Goal: Task Accomplishment & Management: Complete application form

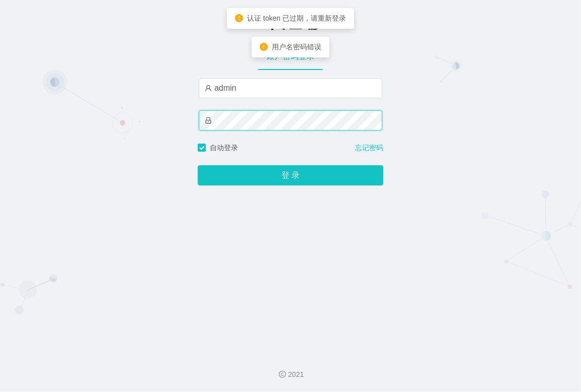
click at [175, 125] on div "-代理端 账户密码登录 admin 自动登录 忘记密码 登 录" at bounding box center [290, 172] width 581 height 345
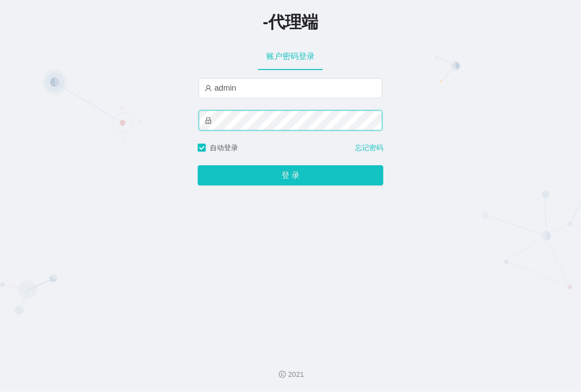
click at [193, 120] on div "-代理端 账户密码登录 admin 自动登录 忘记密码 登 录" at bounding box center [290, 172] width 581 height 345
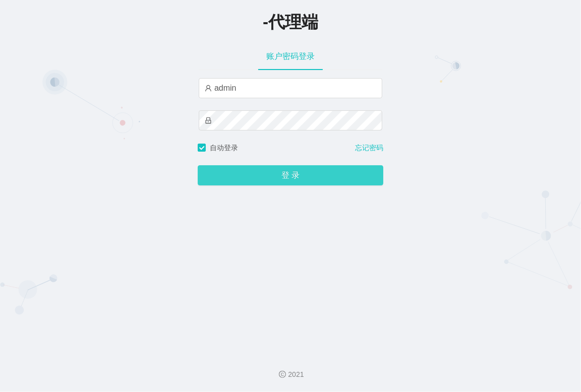
click at [238, 177] on button "登 录" at bounding box center [290, 175] width 185 height 20
click at [303, 185] on button "登 录" at bounding box center [290, 175] width 185 height 20
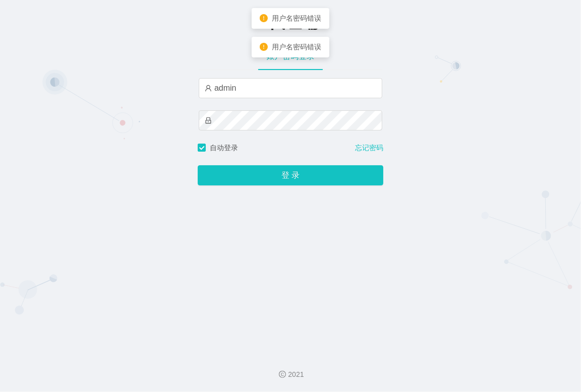
click at [445, 155] on div "-代理端 账户密码登录 admin 自动登录 忘记密码 登 录" at bounding box center [290, 172] width 581 height 345
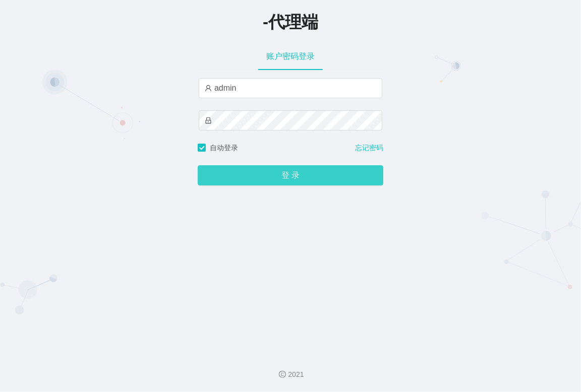
click at [284, 174] on button "登 录" at bounding box center [290, 175] width 185 height 20
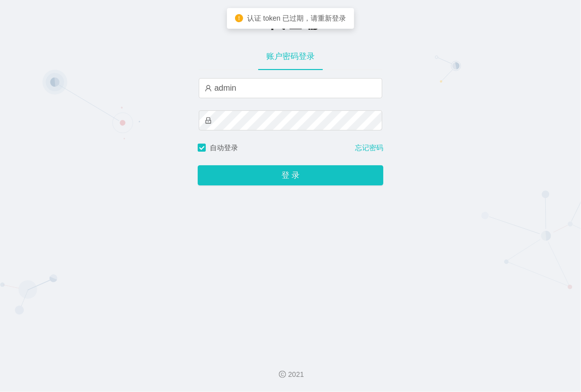
click at [266, 175] on button "登 录" at bounding box center [290, 175] width 185 height 20
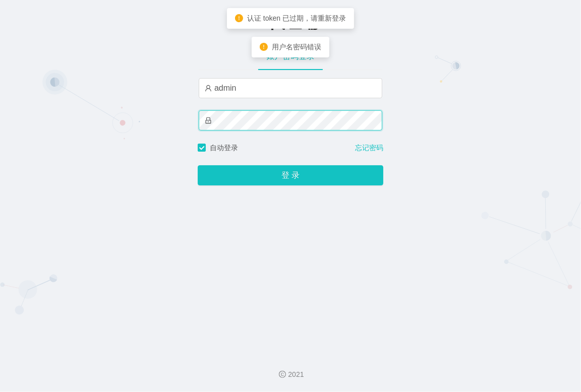
click at [158, 111] on div "-代理端 账户密码登录 admin 自动登录 忘记密码 登 录" at bounding box center [290, 172] width 581 height 345
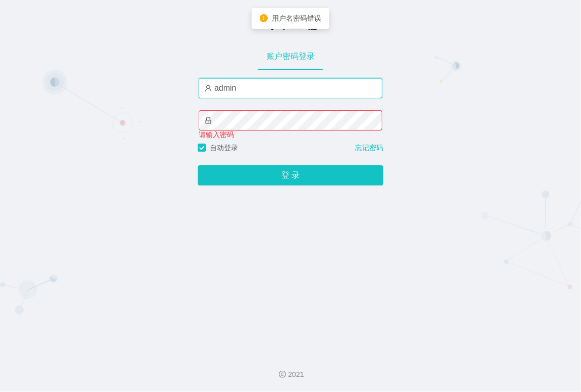
click at [258, 86] on input "admin" at bounding box center [290, 88] width 183 height 20
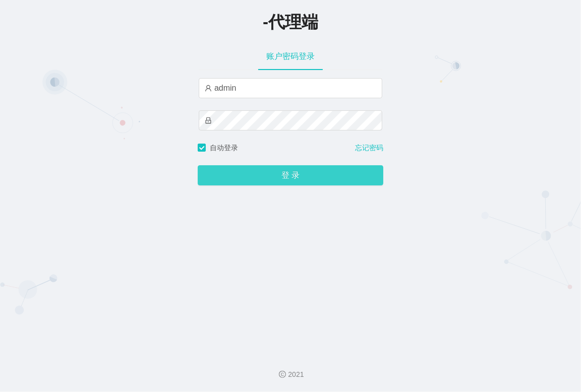
click at [227, 180] on button "登 录" at bounding box center [290, 175] width 185 height 20
click at [288, 175] on button "登 录" at bounding box center [290, 175] width 185 height 20
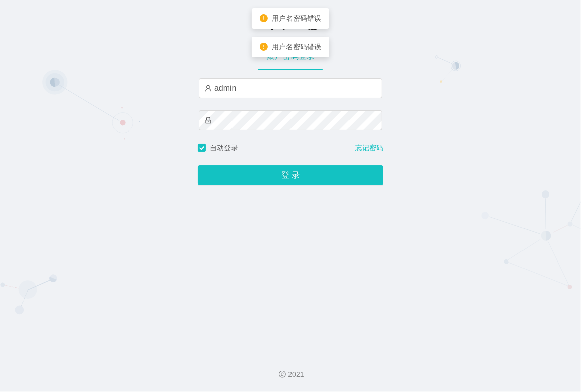
drag, startPoint x: 456, startPoint y: 48, endPoint x: 480, endPoint y: 1, distance: 53.4
click at [456, 47] on div "-代理端 账户密码登录 admin 自动登录 忘记密码 登 录" at bounding box center [290, 172] width 581 height 345
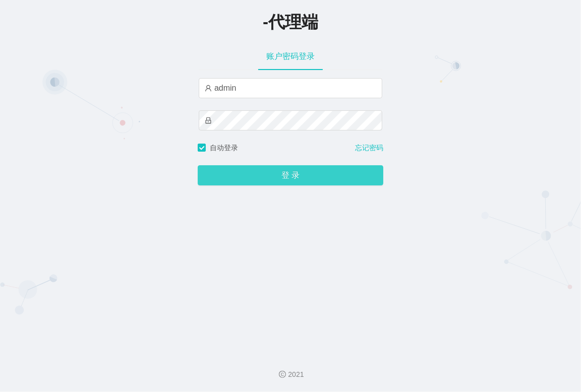
click at [305, 181] on button "登 录" at bounding box center [290, 175] width 185 height 20
click at [274, 178] on button "登 录" at bounding box center [290, 175] width 185 height 20
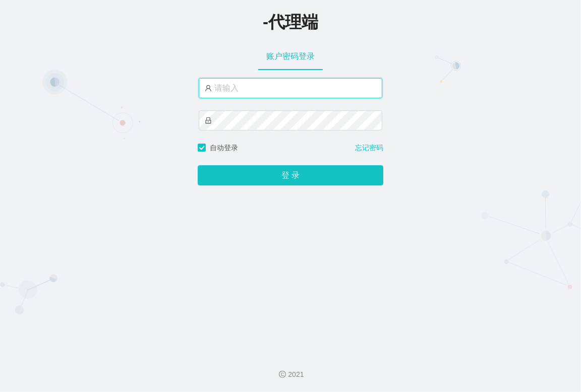
type input "admin"
drag, startPoint x: 256, startPoint y: 90, endPoint x: 261, endPoint y: 97, distance: 8.4
click at [256, 90] on input "admin" at bounding box center [290, 88] width 183 height 20
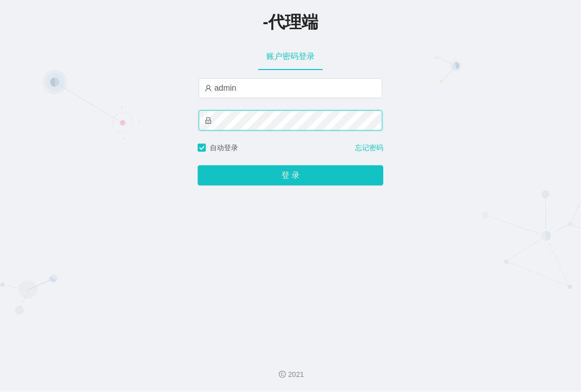
click at [164, 117] on div "-代理端 账户密码登录 admin 自动登录 忘记密码 登 录" at bounding box center [290, 172] width 581 height 345
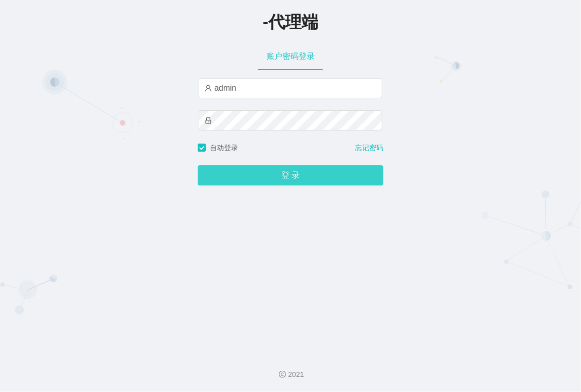
click at [229, 175] on button "登 录" at bounding box center [290, 175] width 185 height 20
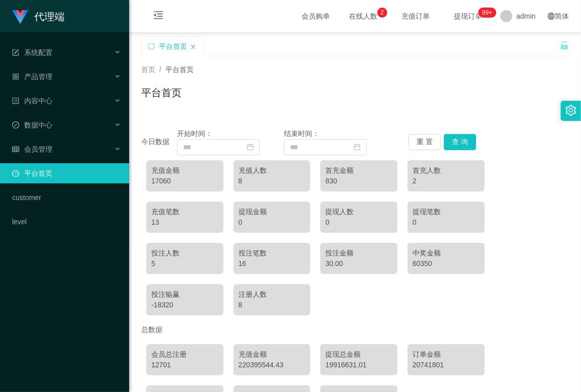
drag, startPoint x: 371, startPoint y: 83, endPoint x: 376, endPoint y: 78, distance: 6.8
click at [371, 83] on div "首页 / 平台首页 / 平台首页" at bounding box center [354, 87] width 427 height 44
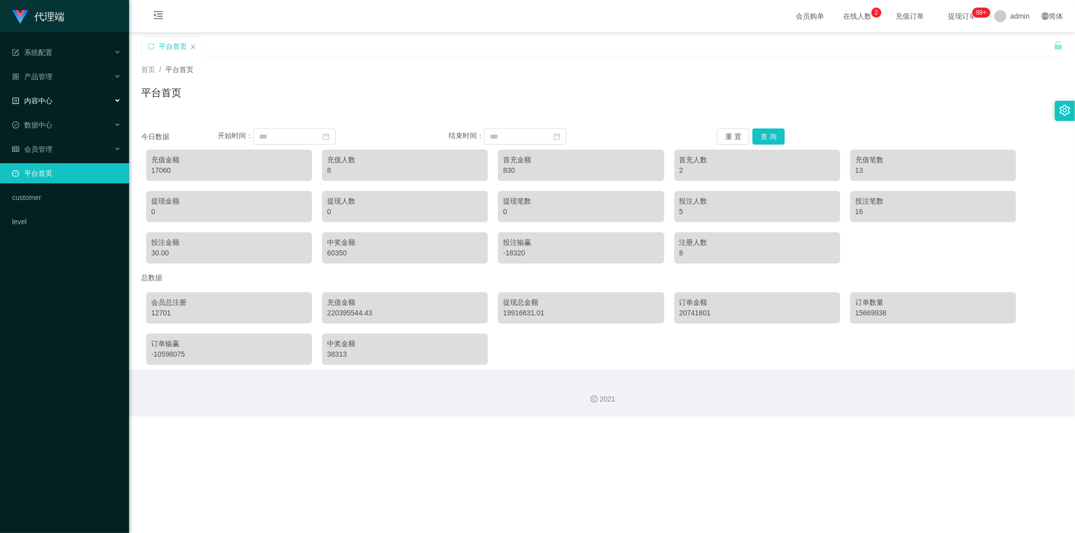
click at [78, 98] on div "内容中心" at bounding box center [64, 101] width 129 height 20
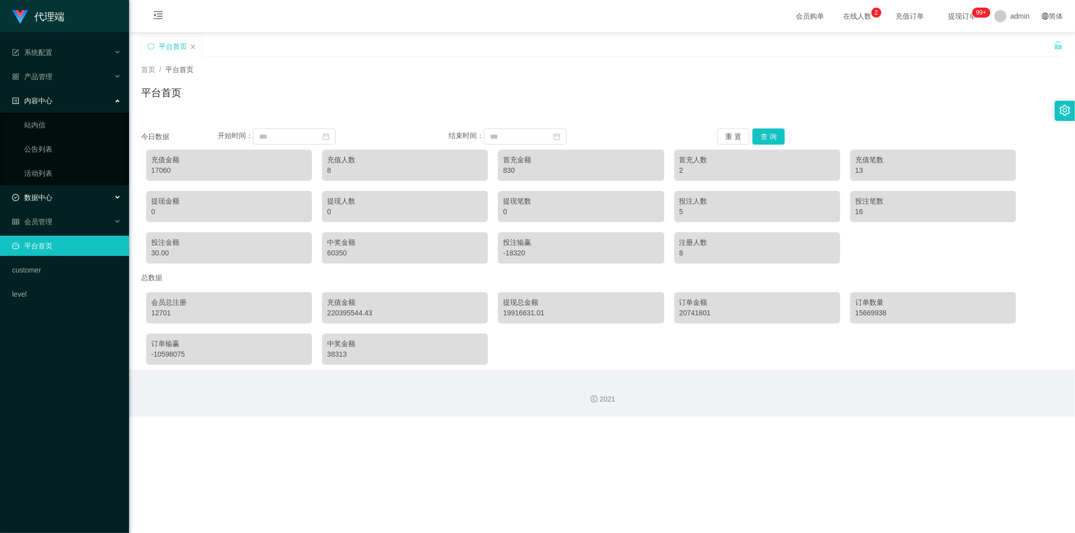
click at [67, 199] on div "数据中心" at bounding box center [64, 197] width 129 height 20
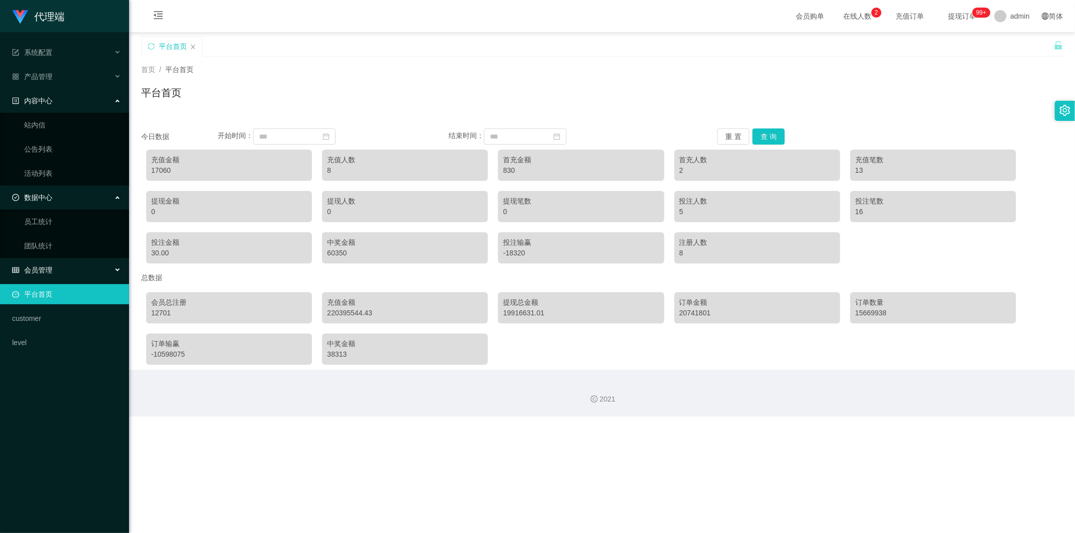
click at [62, 264] on div "会员管理" at bounding box center [64, 270] width 129 height 20
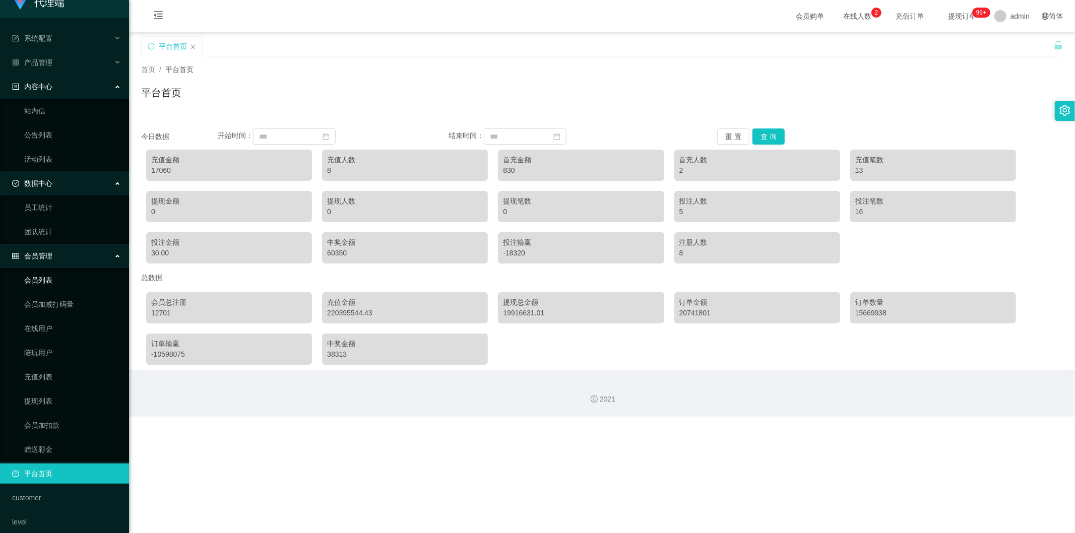
scroll to position [22, 0]
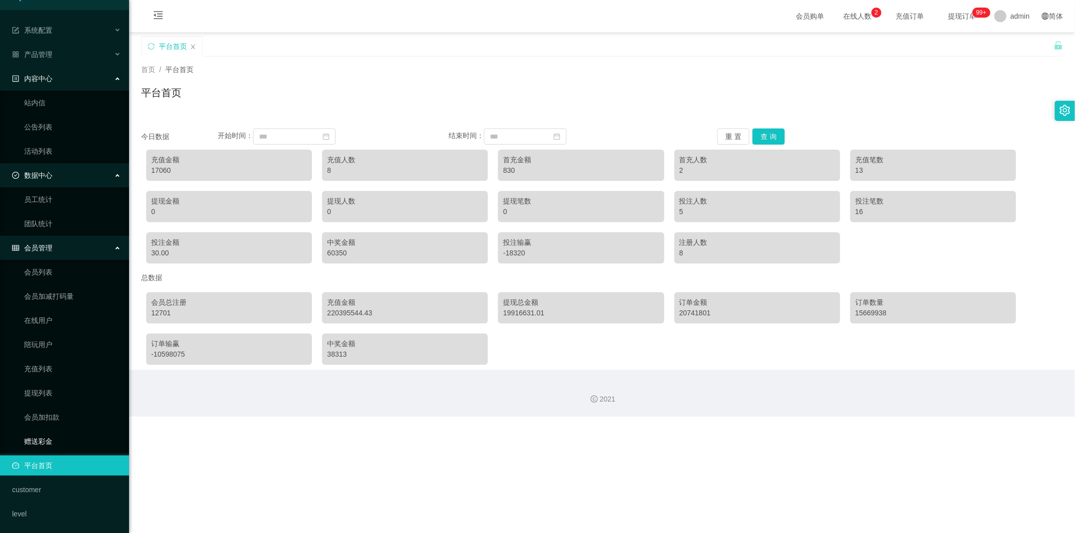
click at [42, 392] on link "赠送彩金" at bounding box center [72, 441] width 97 height 20
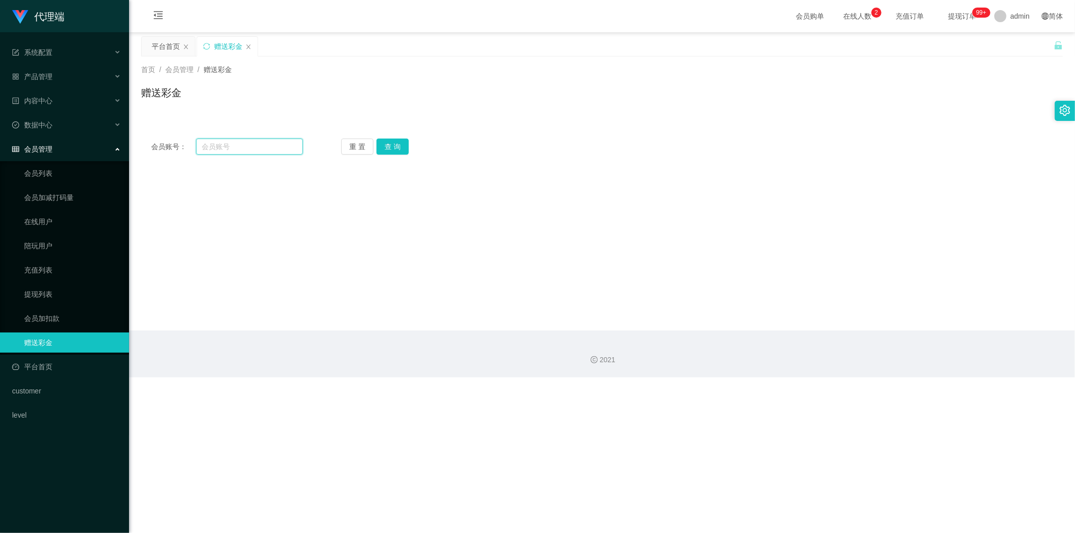
click at [227, 153] on input "text" at bounding box center [249, 147] width 107 height 16
type input "SasaQ"
click at [397, 143] on button "查 询" at bounding box center [392, 147] width 32 height 16
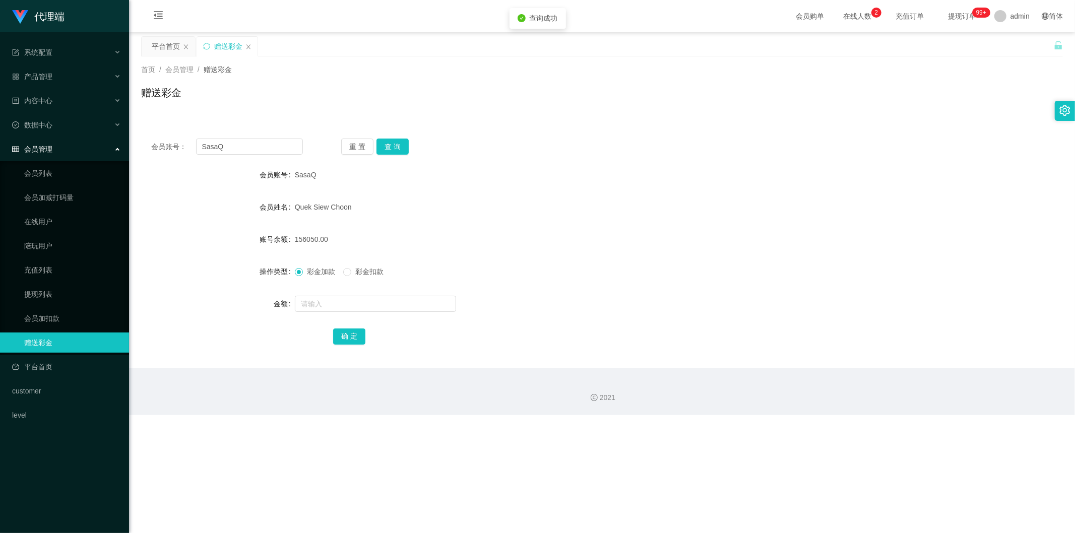
drag, startPoint x: 335, startPoint y: 311, endPoint x: 469, endPoint y: 257, distance: 144.2
click at [336, 311] on div at bounding box center [564, 304] width 538 height 20
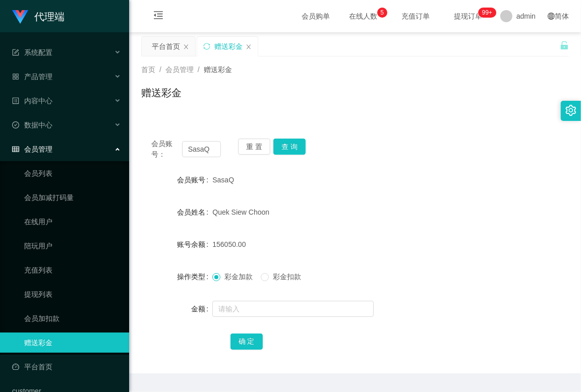
click at [324, 202] on div "Quek Siew Choon" at bounding box center [336, 212] width 249 height 20
click at [250, 308] on input "text" at bounding box center [292, 309] width 161 height 16
type input "9"
type input "8000"
click at [452, 131] on div "会员账号： SasaQ 重 置 查 询 会员账号 SasaQ 会员姓名 Quek Siew Choon 账号余额 156050.00 操作类型 彩金加款 彩金…" at bounding box center [354, 251] width 427 height 245
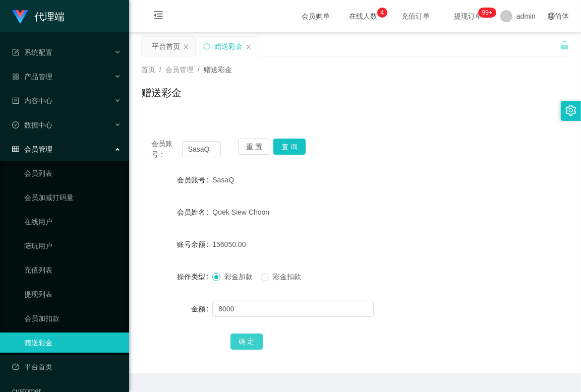
click at [235, 338] on button "确 定" at bounding box center [246, 342] width 32 height 16
click at [410, 229] on form "会员账号 SasaQ 会员姓名 Quek Siew Choon 账号余额 164050.00 操作类型 彩金加款 彩金扣款 金额 确 定" at bounding box center [354, 260] width 427 height 181
